Goal: Book appointment/travel/reservation

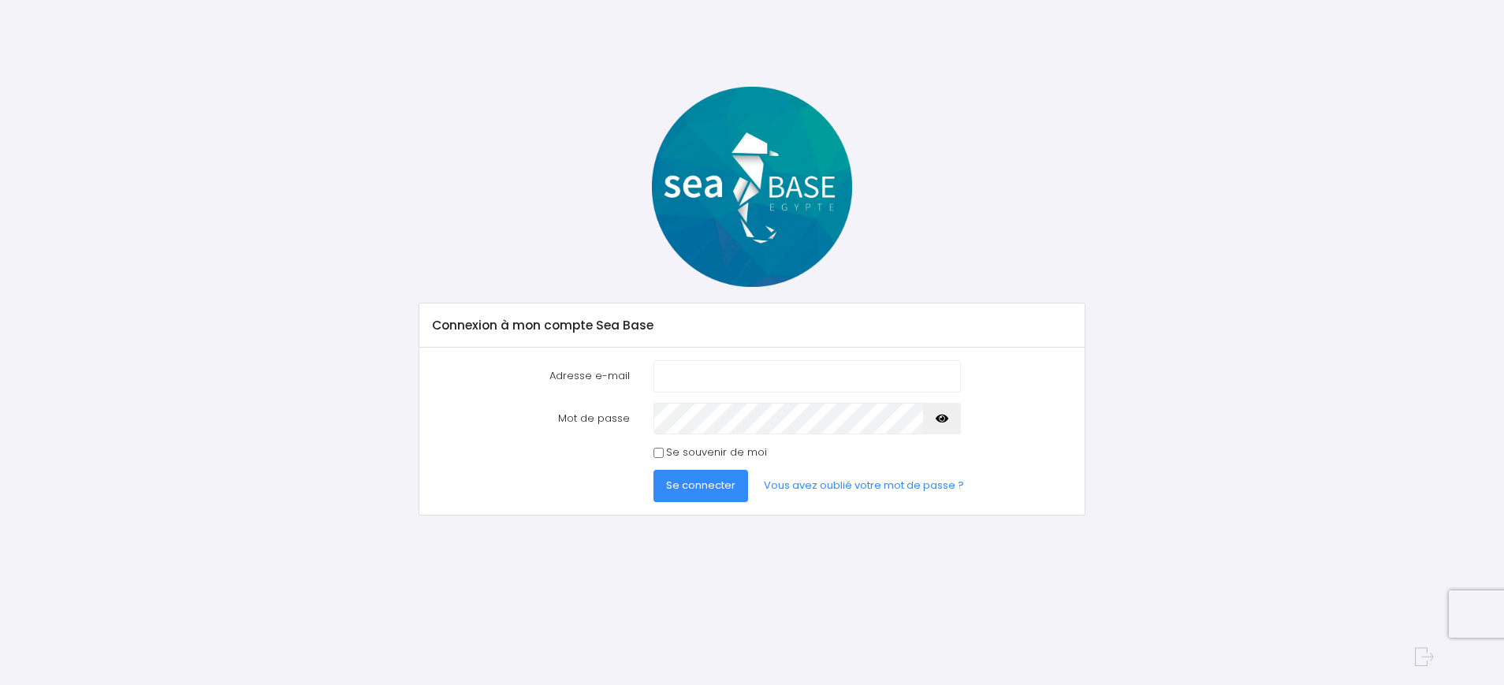
click at [736, 372] on input "Adresse e-mail" at bounding box center [808, 376] width 308 height 32
click at [726, 376] on input "Adresse e-mail" at bounding box center [808, 376] width 308 height 32
type input "vanessa.dupoux.charvier@gmail.com"
click at [949, 419] on button "button" at bounding box center [942, 419] width 38 height 32
click at [654, 470] on button "Se connecter" at bounding box center [701, 486] width 95 height 32
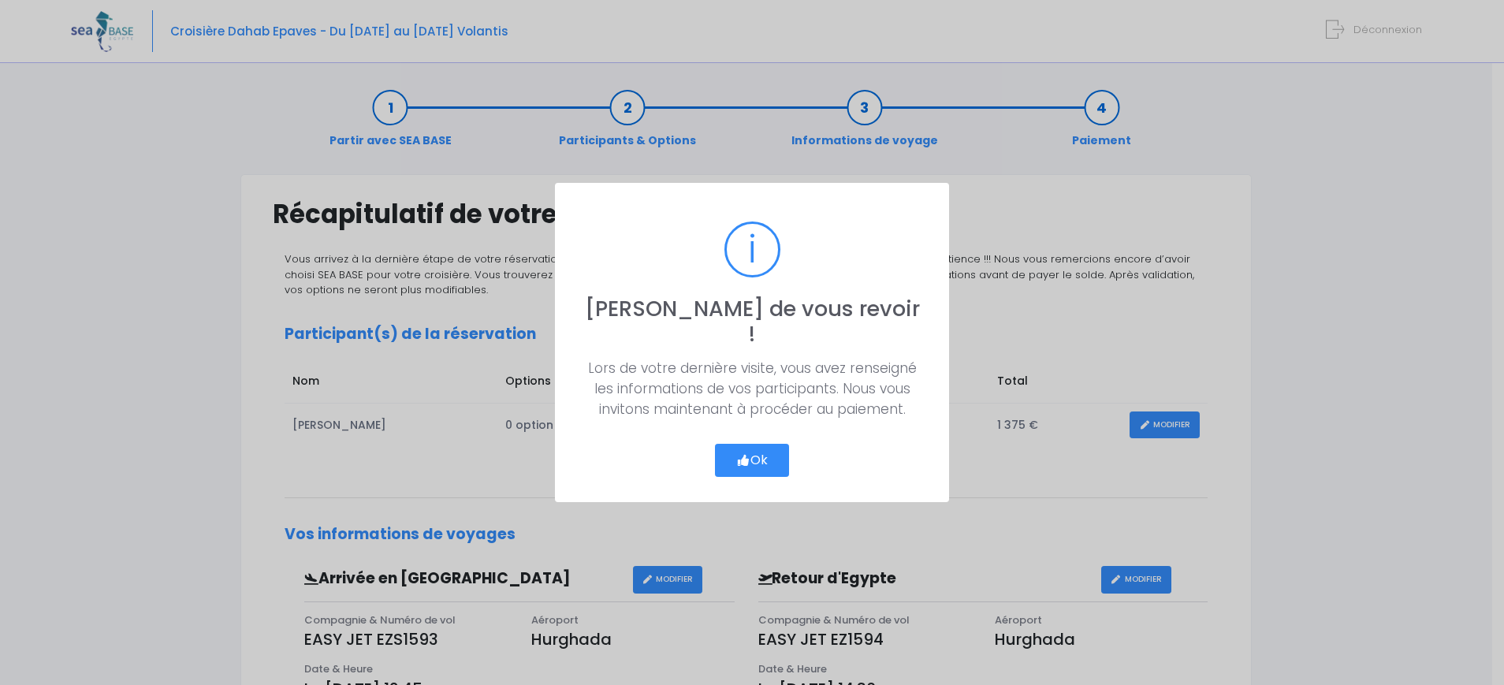
click at [753, 444] on button "Ok" at bounding box center [752, 460] width 74 height 33
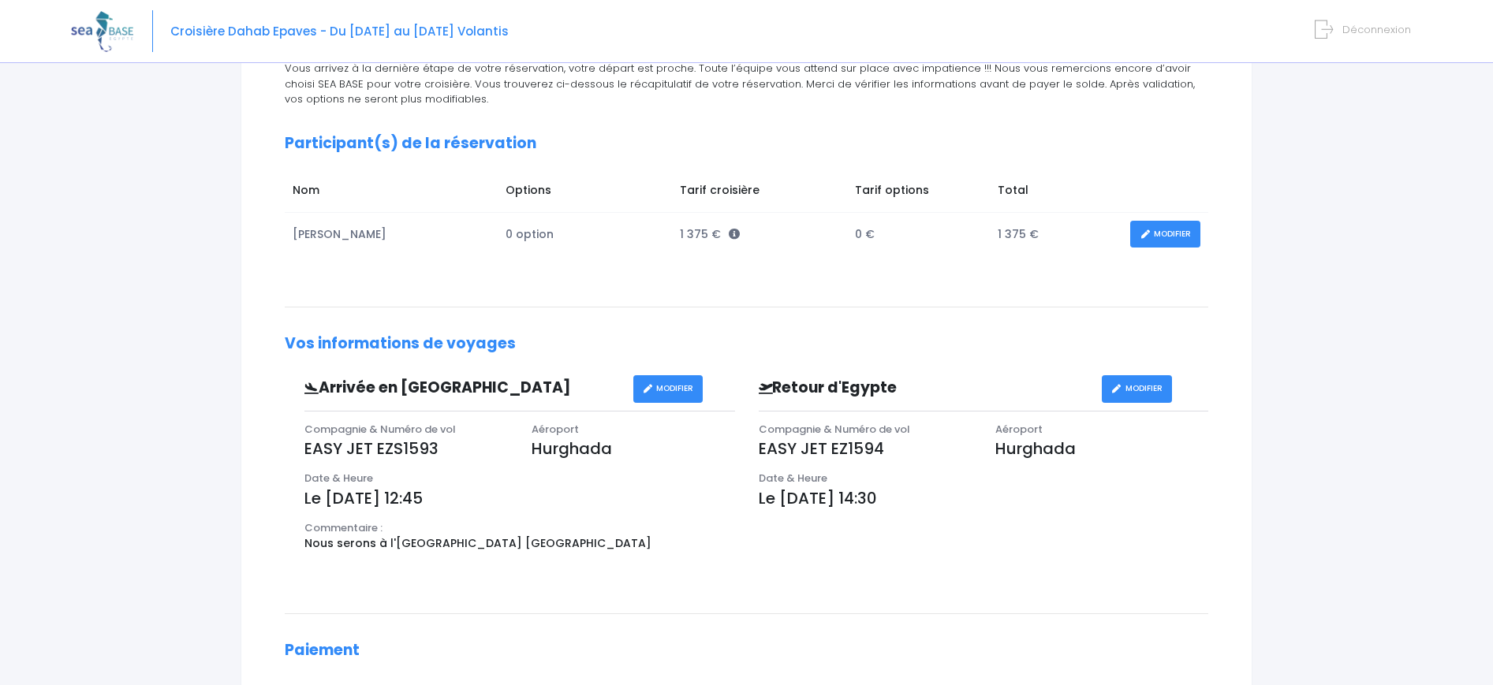
scroll to position [213, 0]
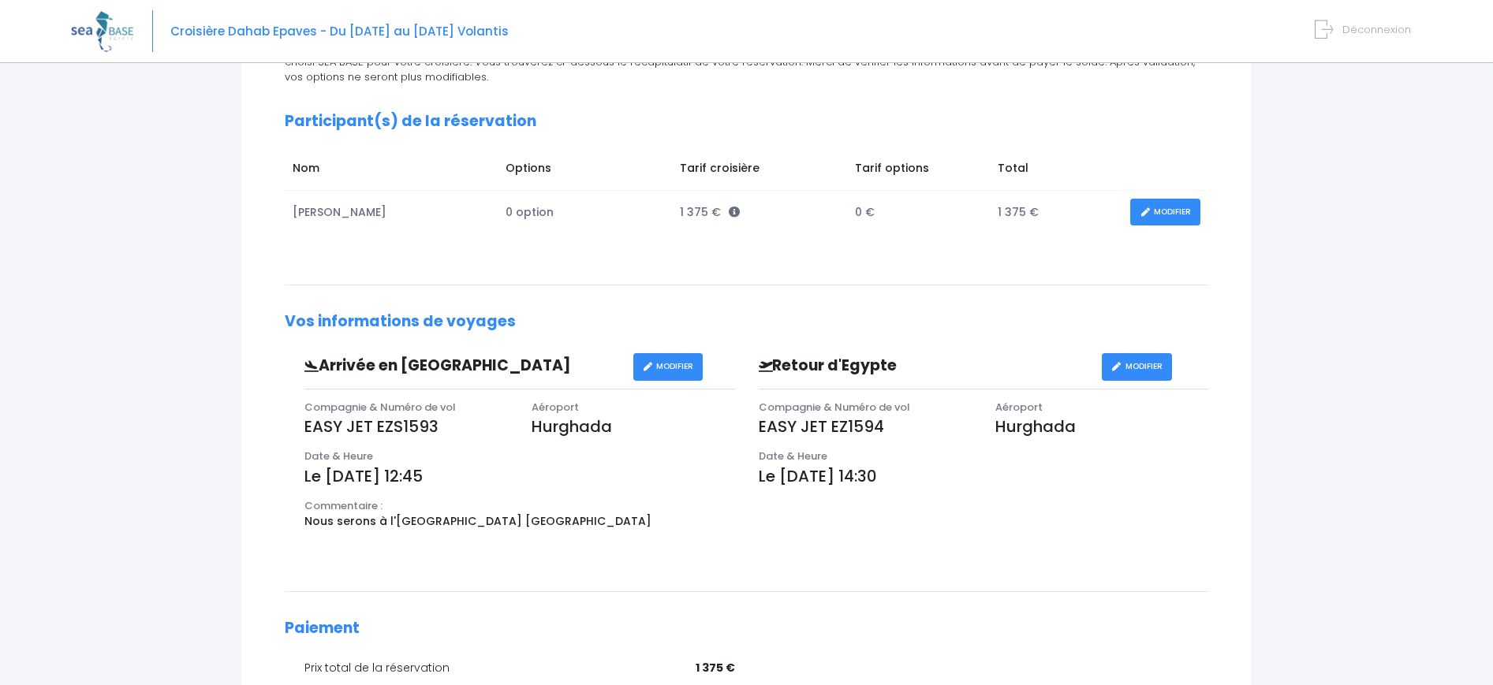
click at [695, 365] on link "MODIFIER" at bounding box center [668, 367] width 70 height 28
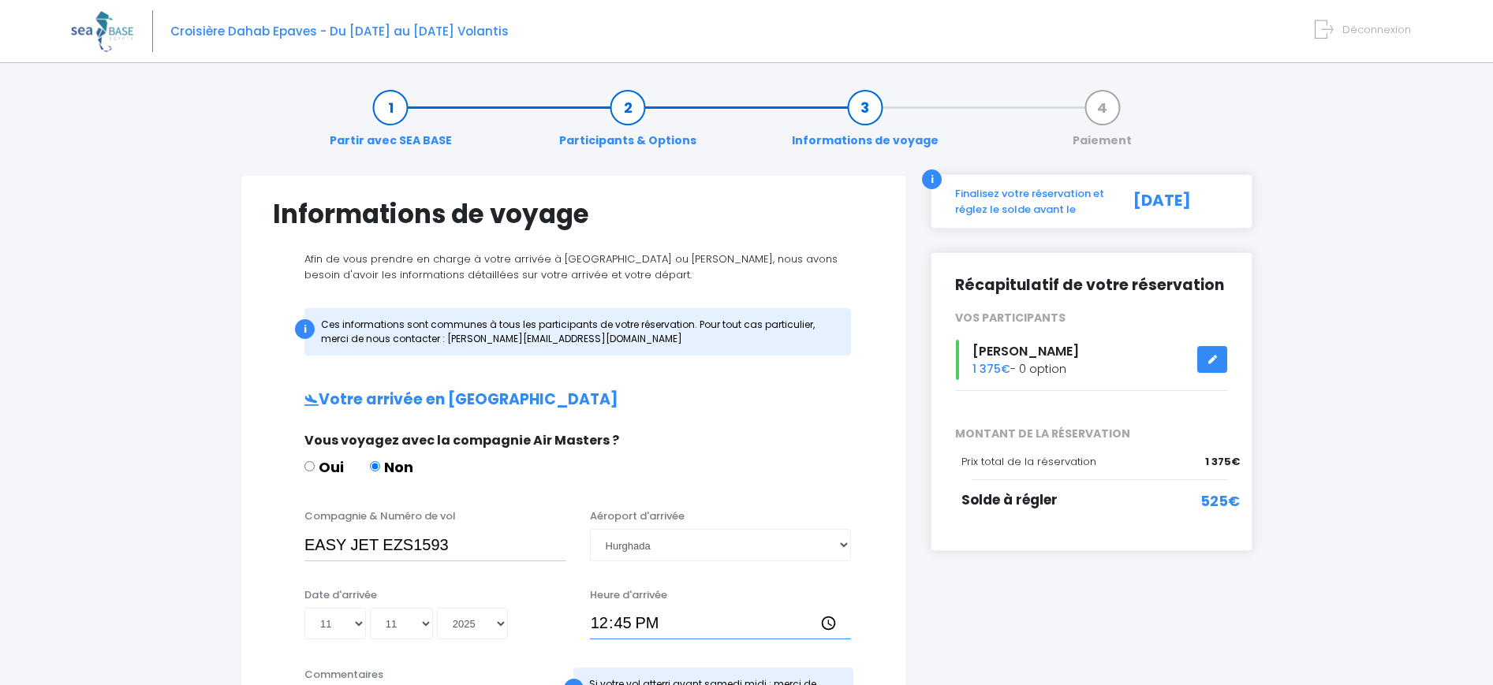
click at [610, 620] on input "12:45" at bounding box center [721, 624] width 262 height 32
type input "14:45"
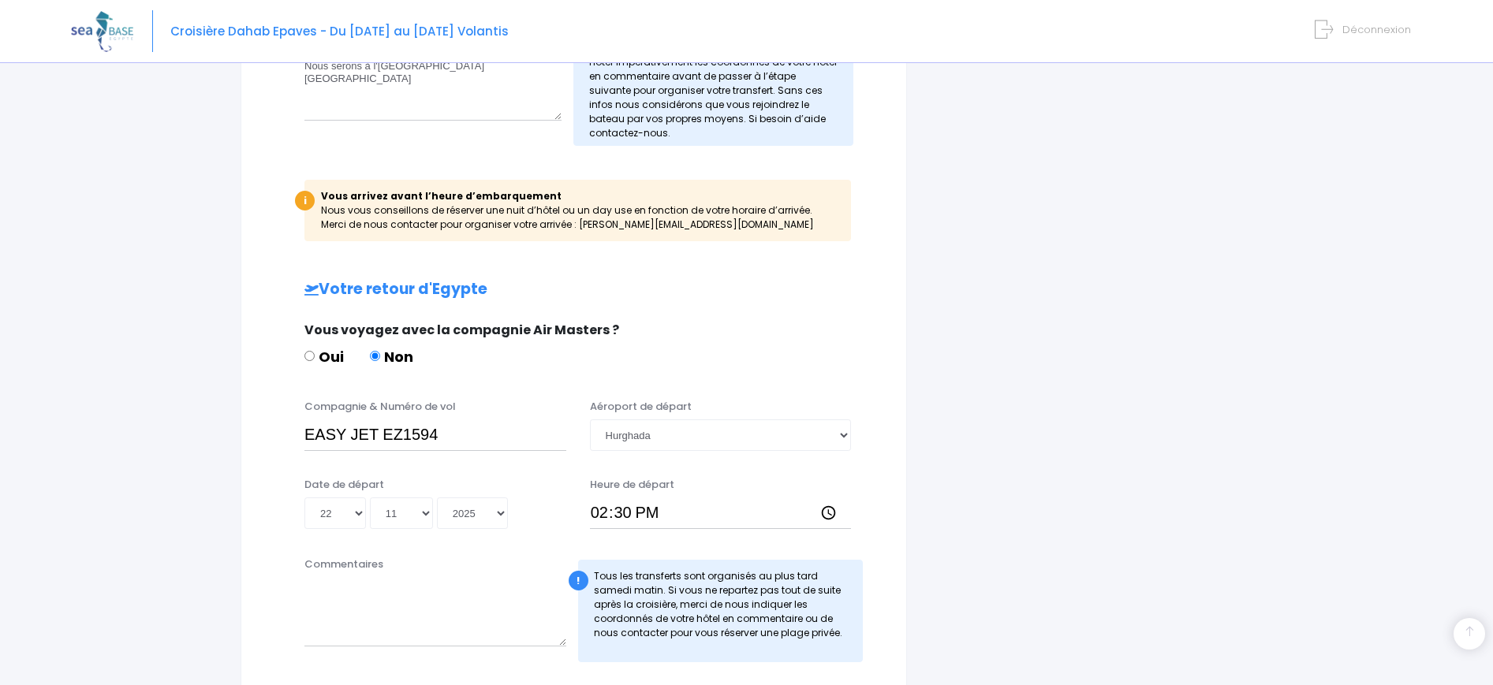
scroll to position [681, 0]
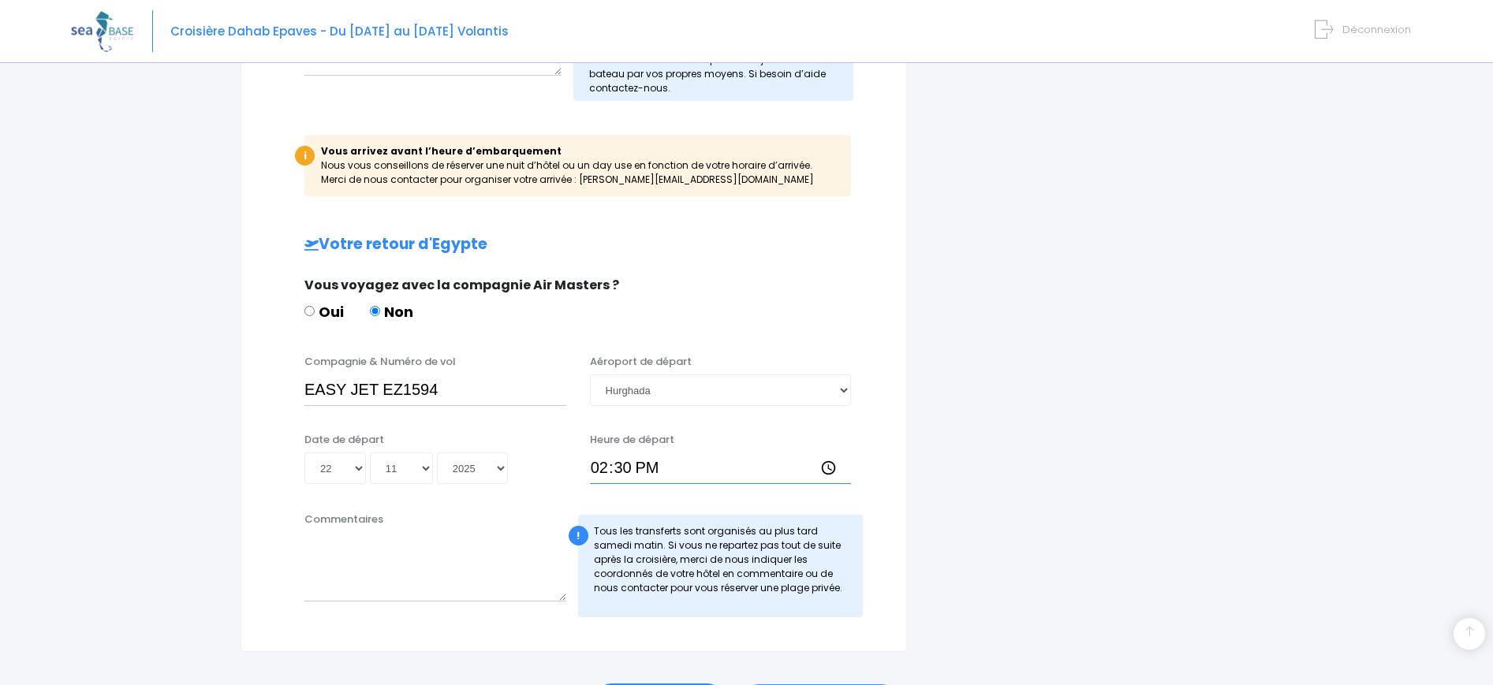
click at [631, 471] on input "14:30" at bounding box center [721, 469] width 262 height 32
type input "14:25"
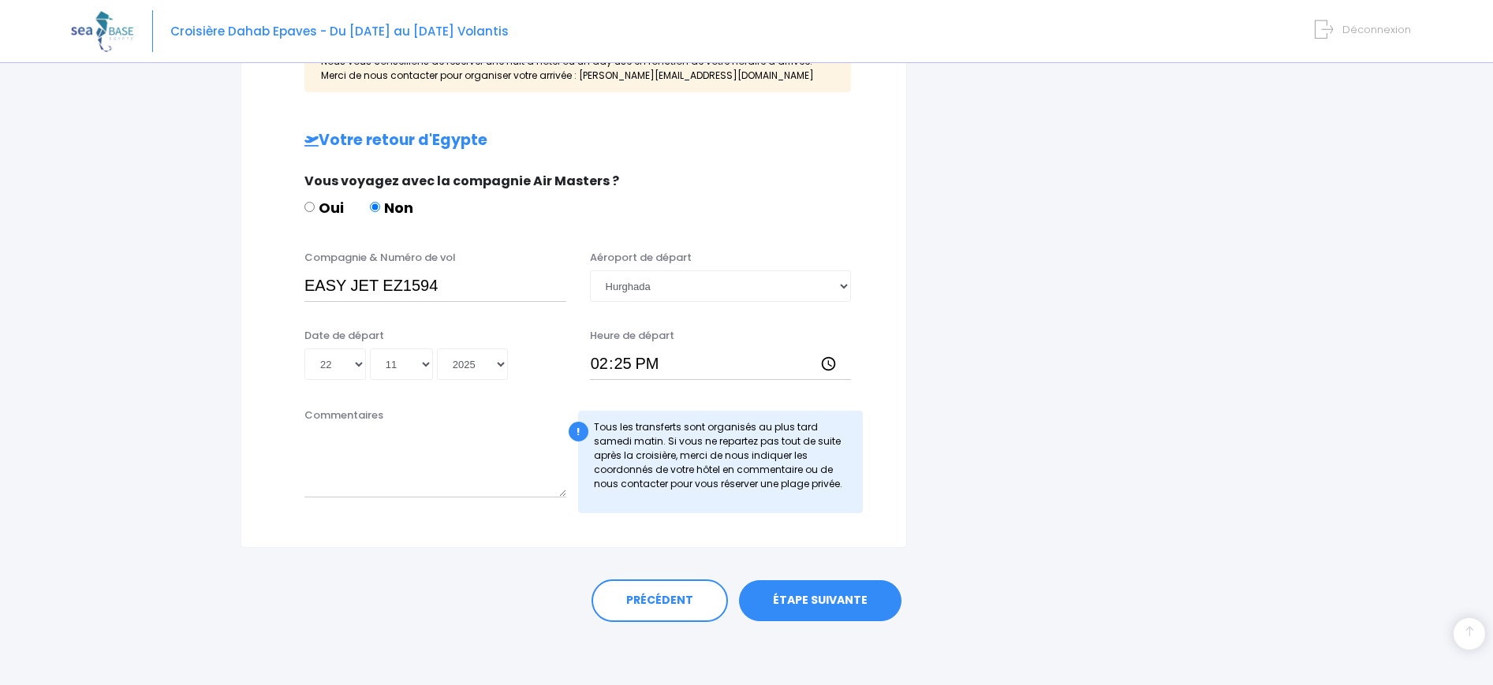
click at [805, 599] on link "ÉTAPE SUIVANTE" at bounding box center [820, 600] width 162 height 41
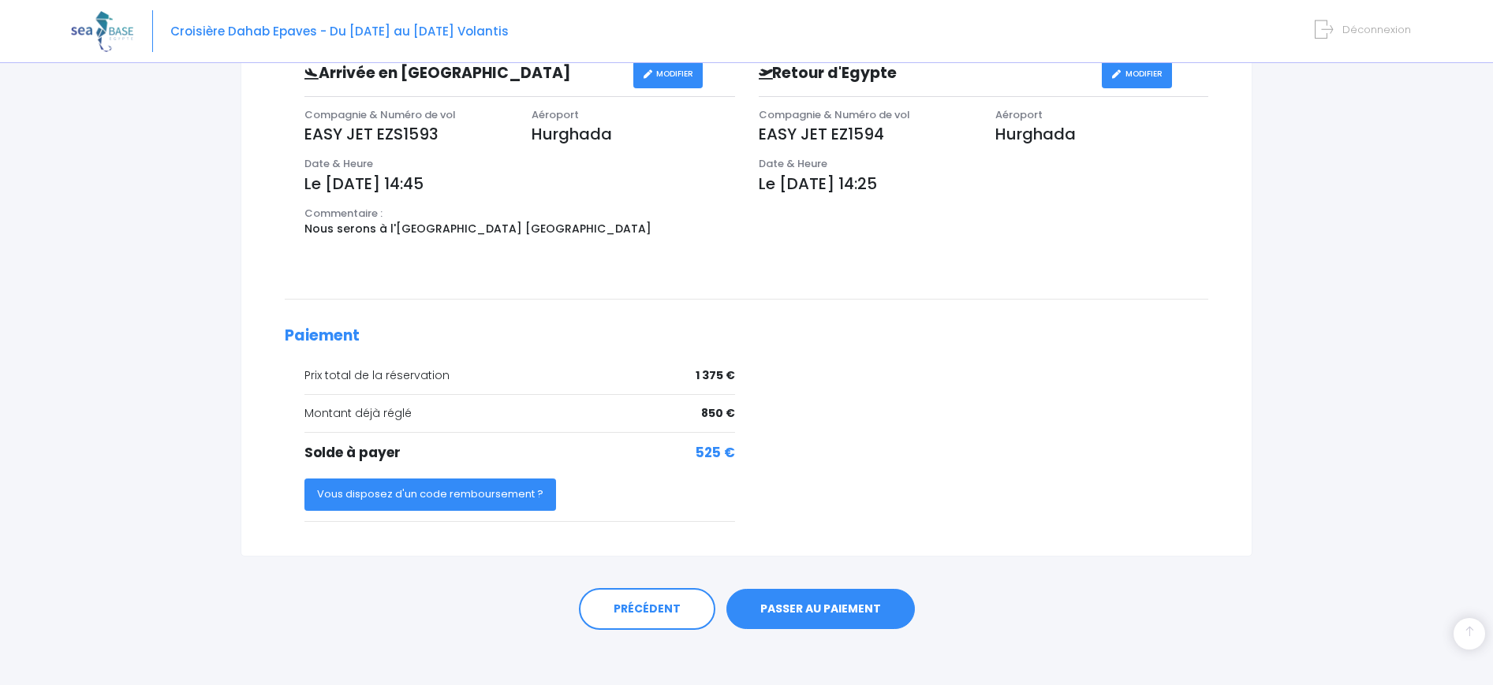
scroll to position [513, 0]
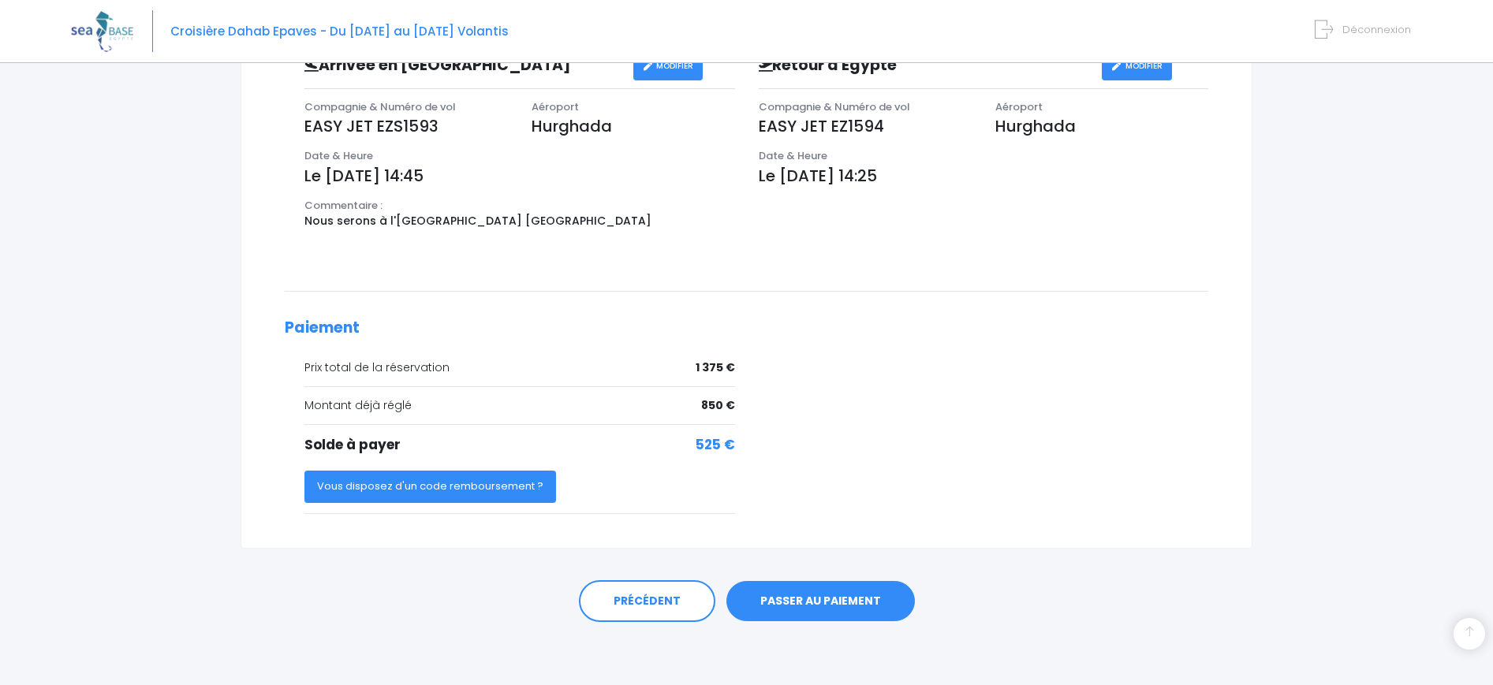
click at [844, 603] on link "PASSER AU PAIEMENT" at bounding box center [820, 601] width 188 height 41
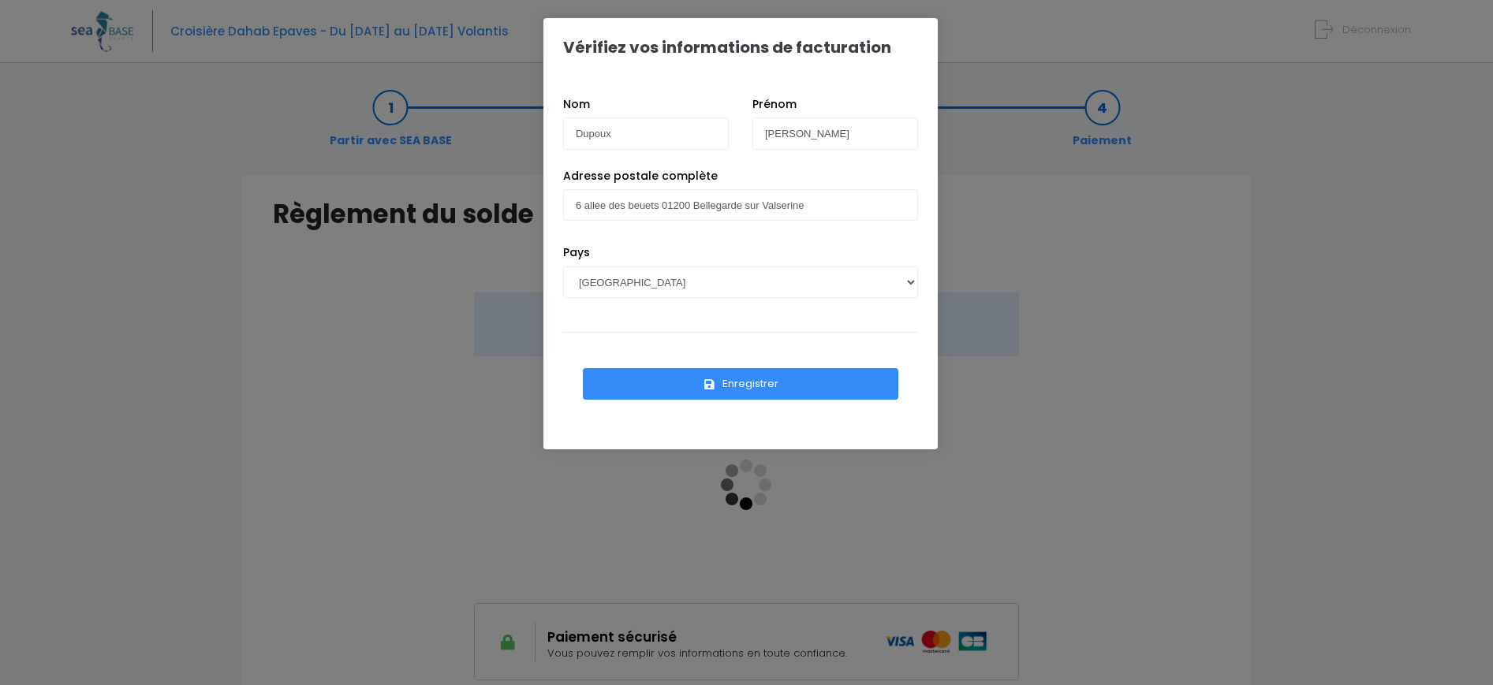
scroll to position [9, 0]
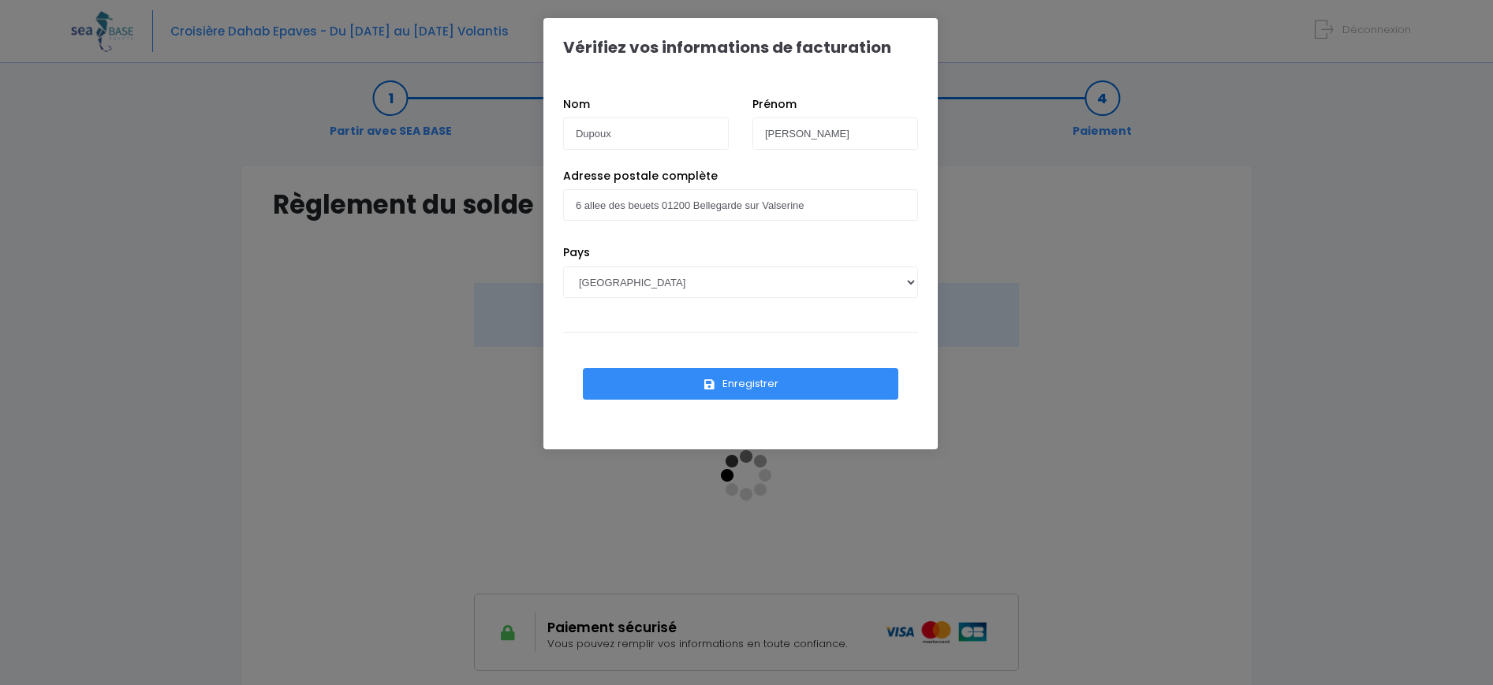
click at [698, 390] on button "Enregistrer" at bounding box center [740, 384] width 315 height 32
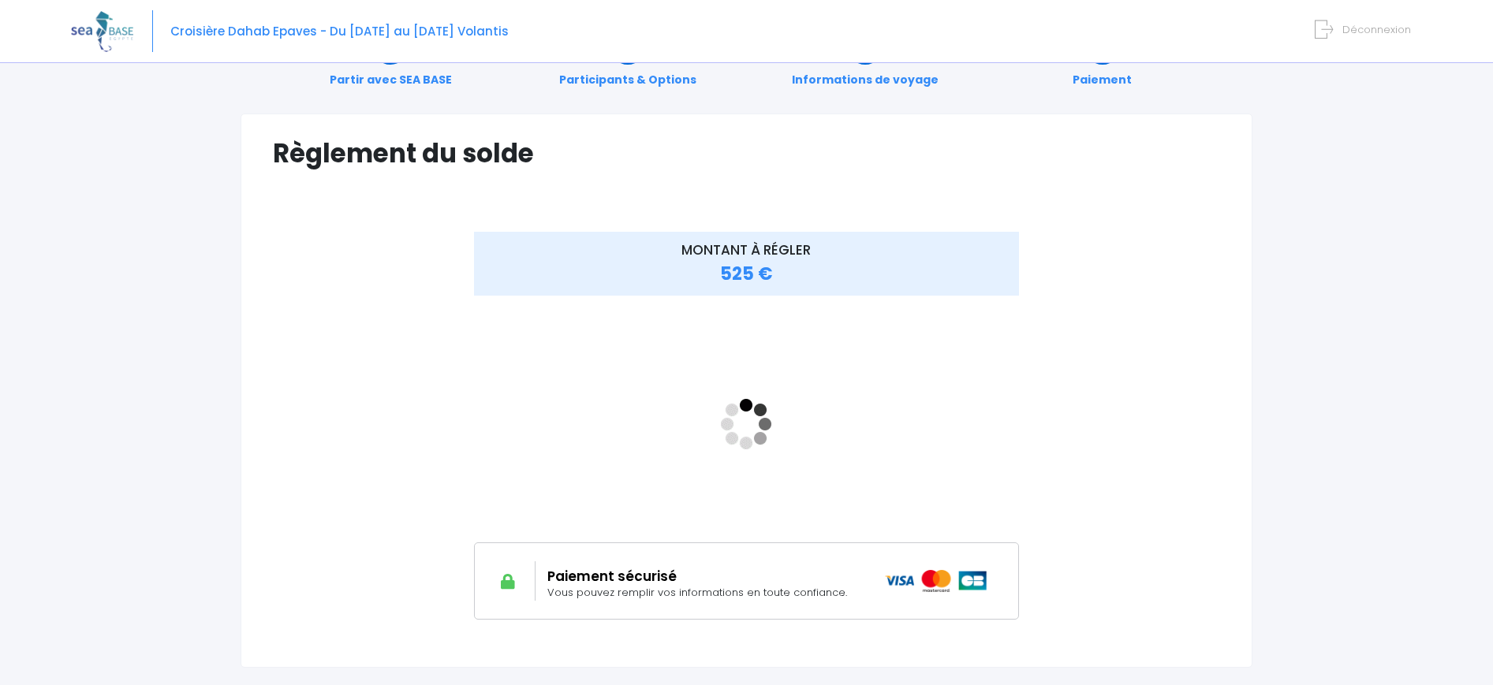
scroll to position [180, 0]
